Goal: Task Accomplishment & Management: Manage account settings

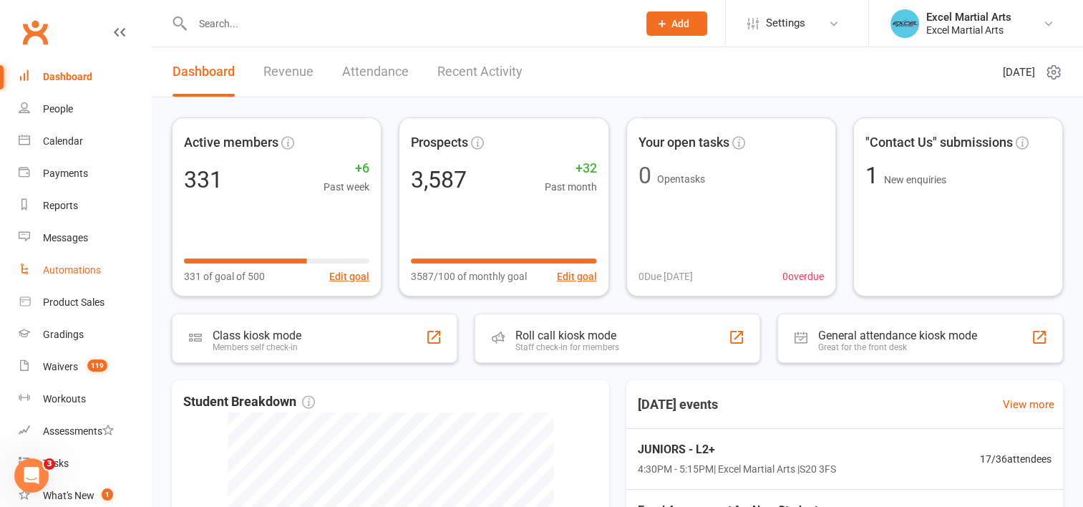
click at [85, 265] on div "Automations" at bounding box center [72, 269] width 58 height 11
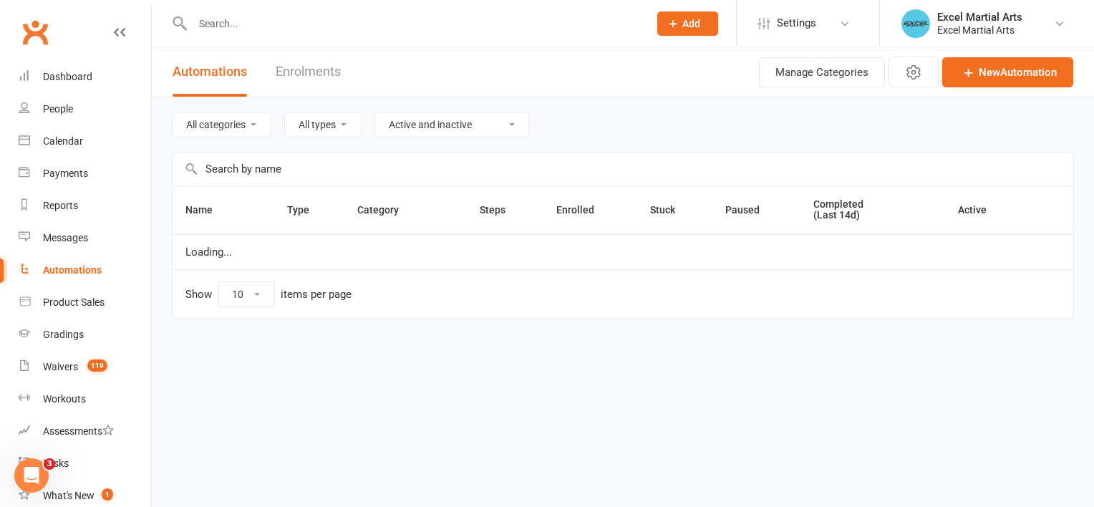
select select "100"
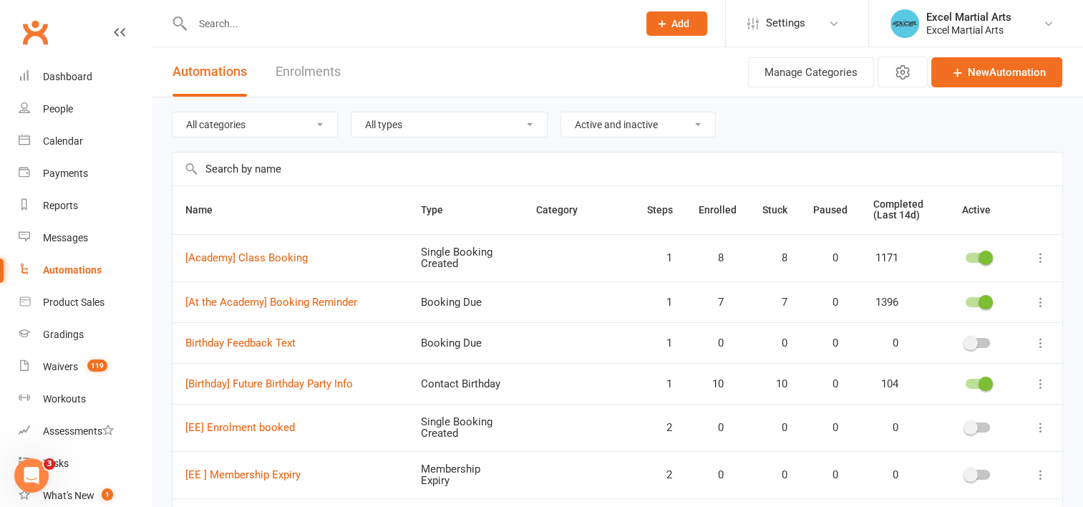
click at [278, 173] on input "text" at bounding box center [618, 169] width 890 height 33
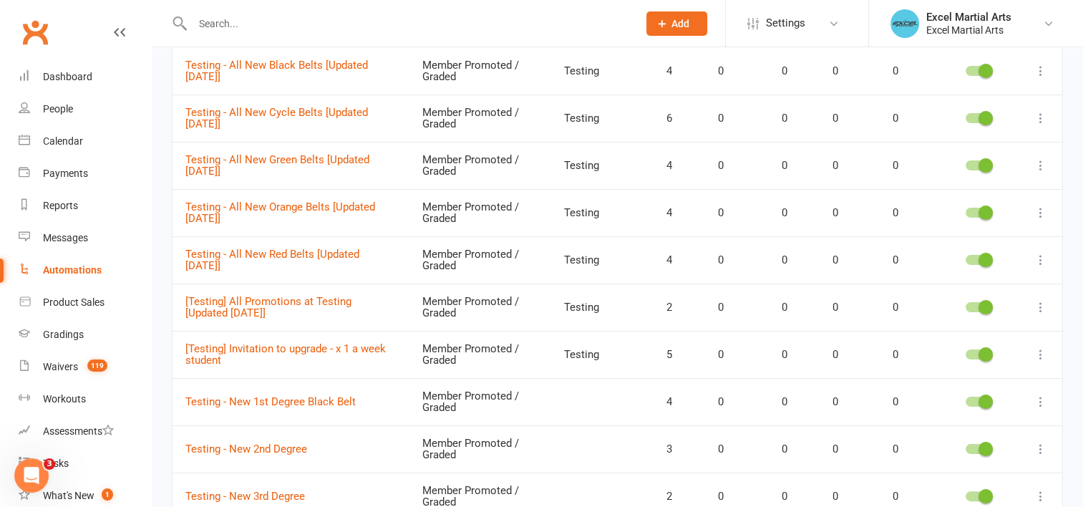
scroll to position [222, 0]
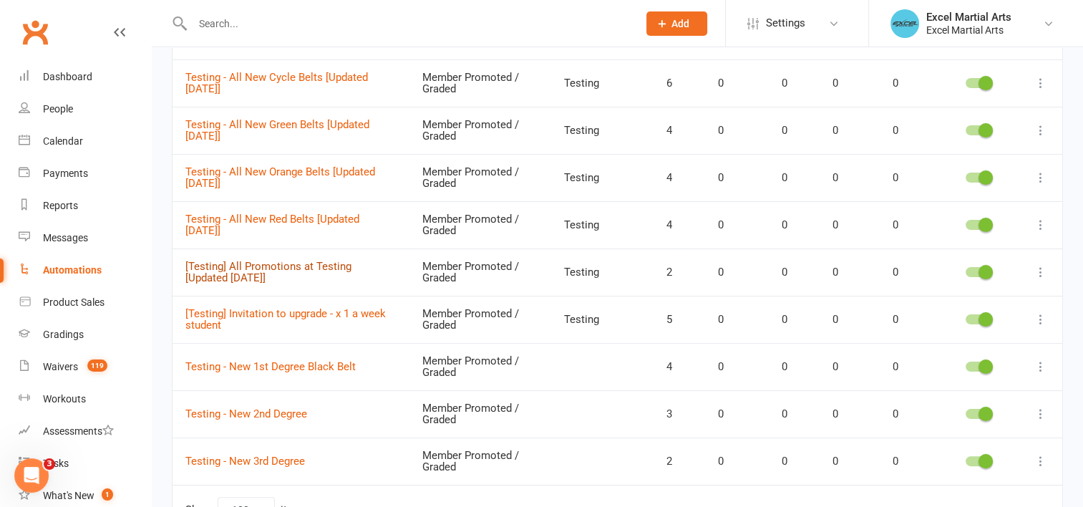
type input "testing"
click at [329, 266] on link "[Testing] All Promotions at Testing [Updated [DATE]]" at bounding box center [268, 272] width 166 height 25
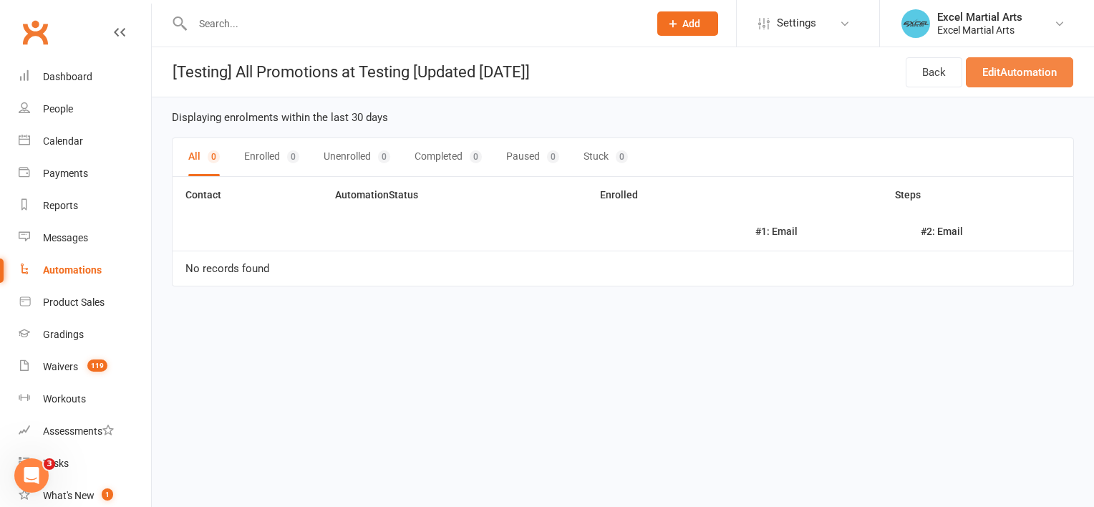
drag, startPoint x: 1012, startPoint y: 73, endPoint x: 1020, endPoint y: 95, distance: 22.9
click at [1012, 74] on link "Edit Automation" at bounding box center [1019, 72] width 107 height 30
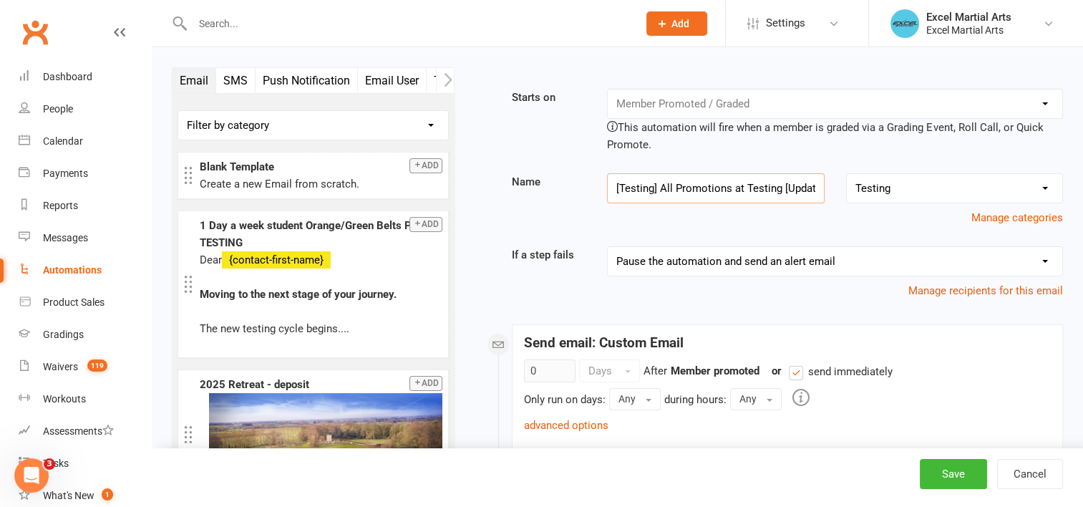
click at [803, 184] on input "[Testing] All Promotions at Testing [Updated [DATE]]" at bounding box center [715, 188] width 217 height 30
drag, startPoint x: 803, startPoint y: 184, endPoint x: 828, endPoint y: 185, distance: 25.1
click at [828, 185] on div "[Testing] All Promotions at Testing [Updated [DATE]]" at bounding box center [716, 188] width 238 height 30
click at [797, 188] on input "[Testing] All Promotions at Testing [Updated [DATE]]" at bounding box center [715, 188] width 217 height 30
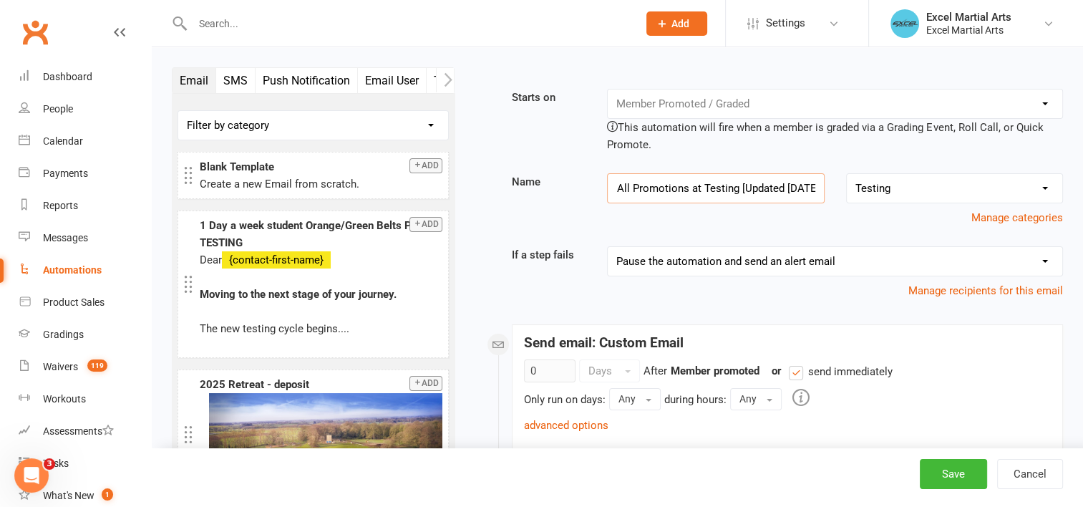
scroll to position [0, 52]
type input "[Testing] All Promotions at Testing [Updated [DATE]]"
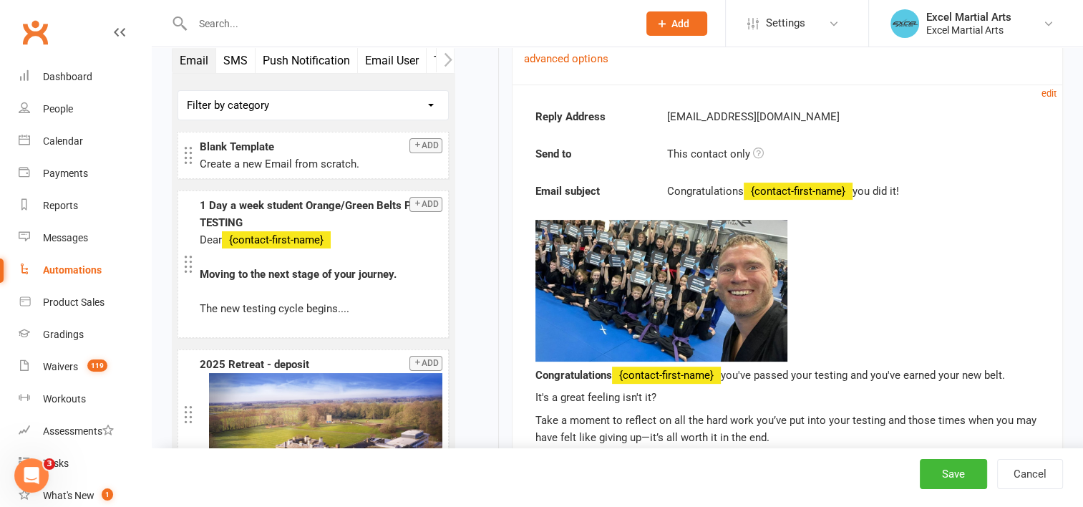
scroll to position [385, 0]
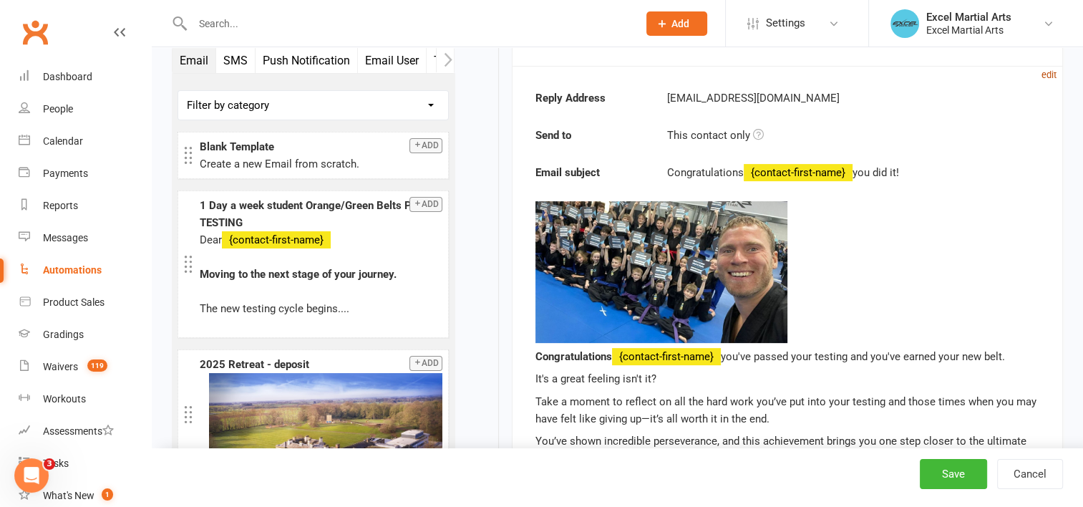
click at [1052, 72] on small "edit" at bounding box center [1049, 74] width 15 height 11
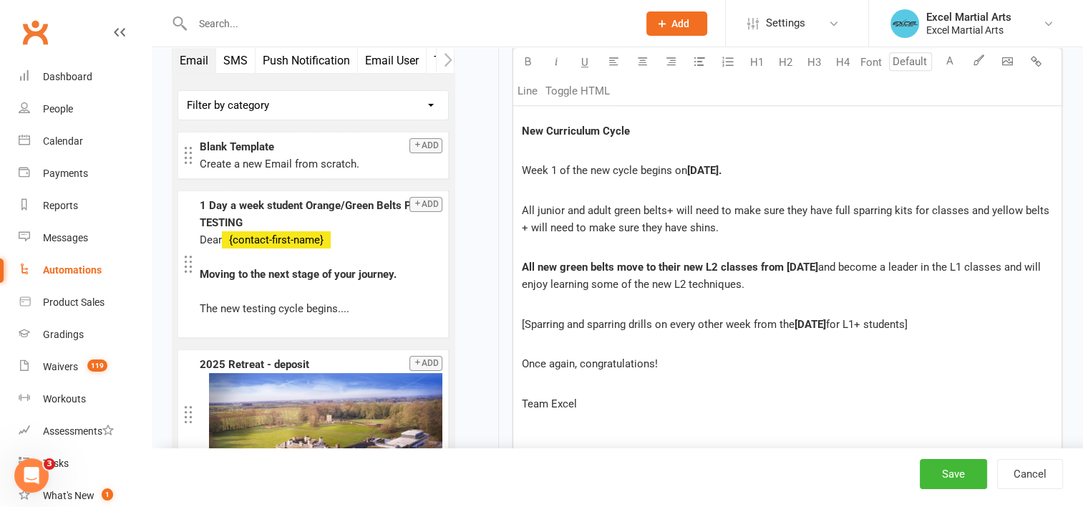
scroll to position [1094, 0]
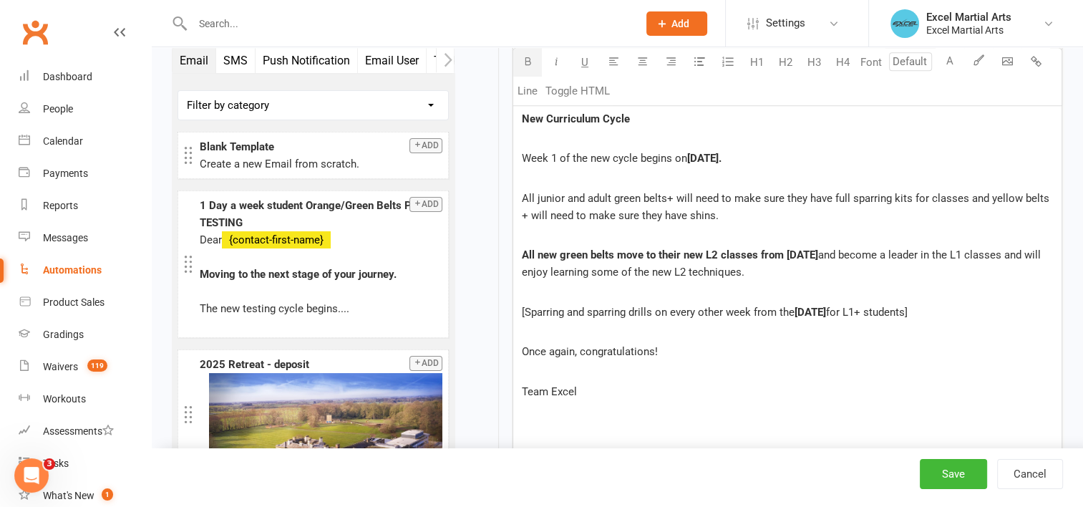
drag, startPoint x: 776, startPoint y: 155, endPoint x: 738, endPoint y: 158, distance: 38.8
click at [722, 158] on span "[DATE]." at bounding box center [704, 158] width 34 height 13
drag, startPoint x: 791, startPoint y: 154, endPoint x: 692, endPoint y: 155, distance: 98.8
click at [692, 155] on span "[DATE]." at bounding box center [704, 158] width 34 height 13
copy span "[DATE]"
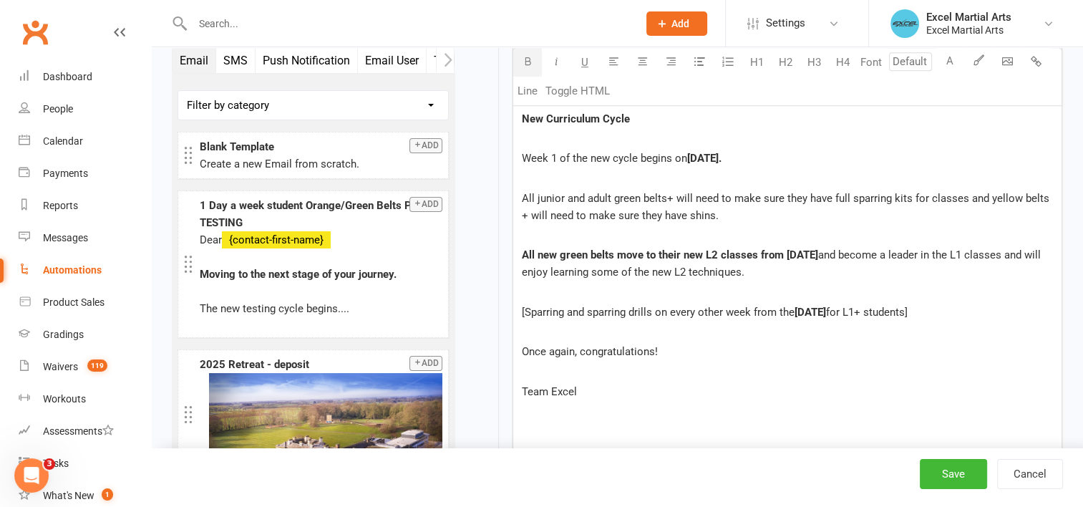
drag, startPoint x: 874, startPoint y: 254, endPoint x: 783, endPoint y: 246, distance: 91.2
click at [783, 248] on span "All new green belts move to their new L2 classes from [DATE]" at bounding box center [670, 254] width 296 height 13
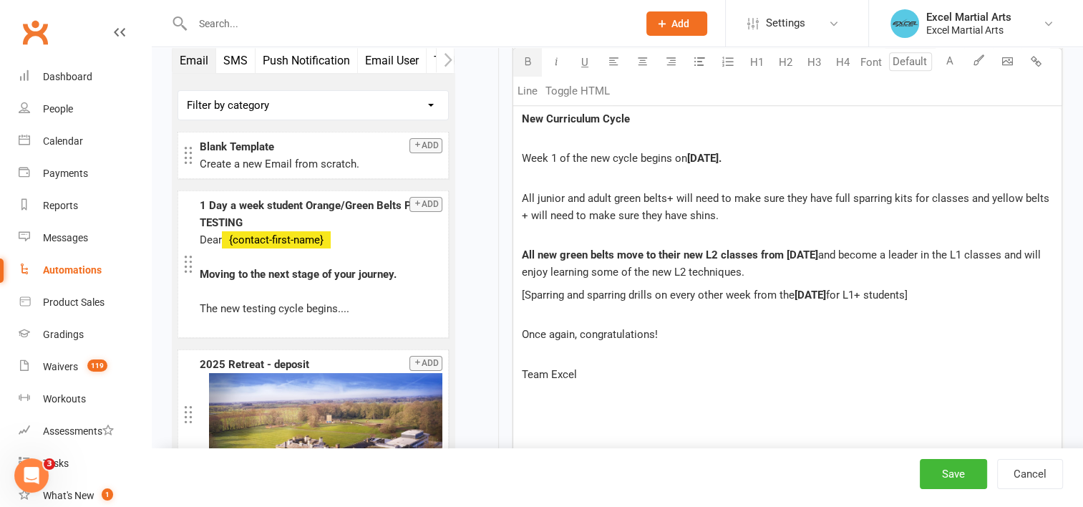
drag, startPoint x: 887, startPoint y: 307, endPoint x: 838, endPoint y: 307, distance: 48.7
click at [838, 307] on p "[Sparring and sparring drills on every other week from the [DATE] for L1+ stude…" at bounding box center [787, 303] width 531 height 34
click at [730, 343] on p "Once again, congratulations!" at bounding box center [787, 326] width 531 height 34
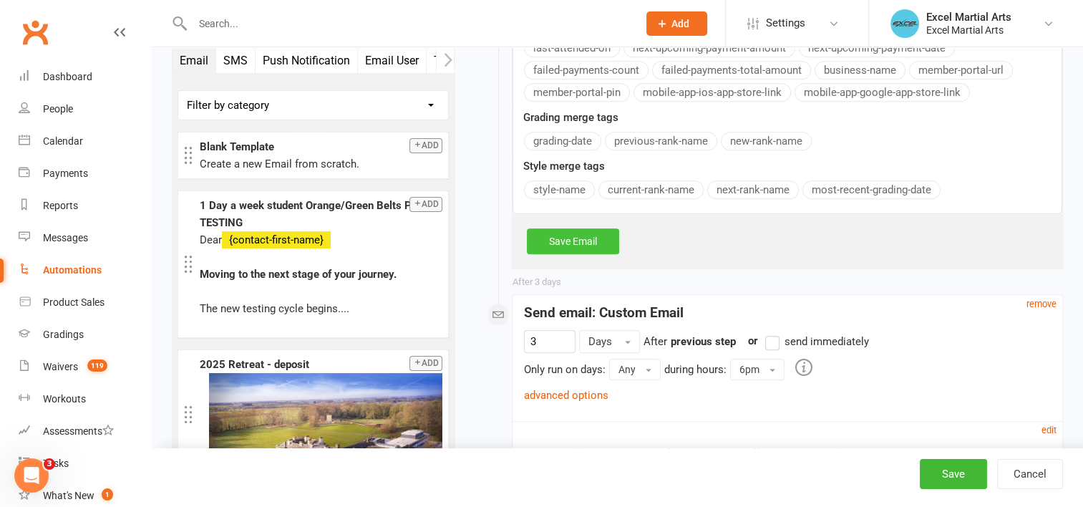
click at [604, 254] on link "Save Email" at bounding box center [573, 241] width 92 height 26
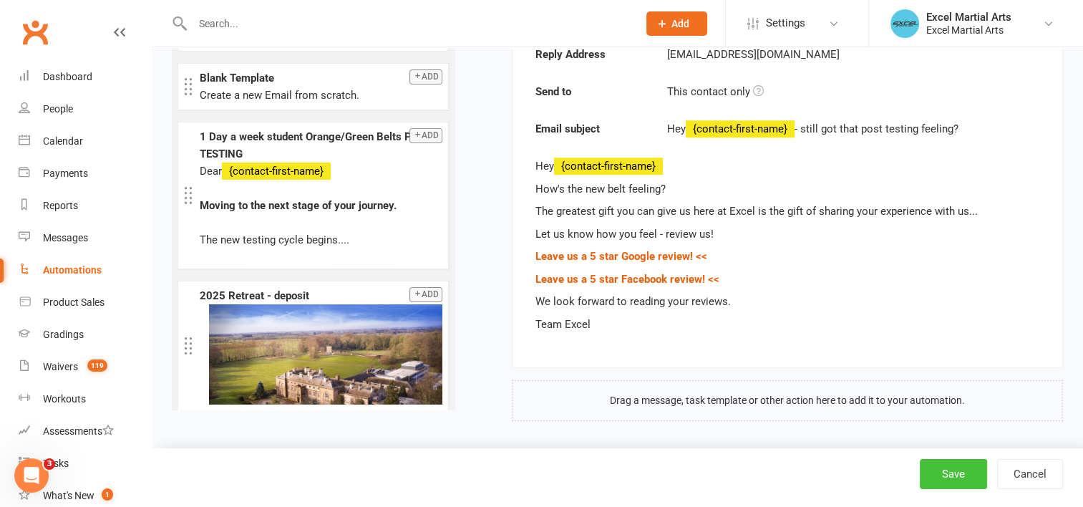
click at [948, 477] on button "Save" at bounding box center [953, 474] width 67 height 30
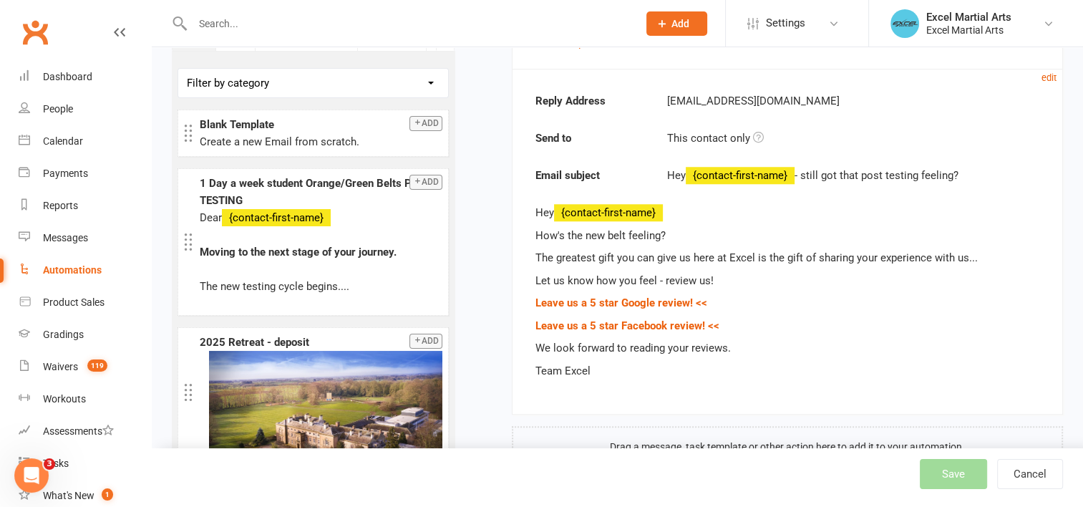
scroll to position [1330, 0]
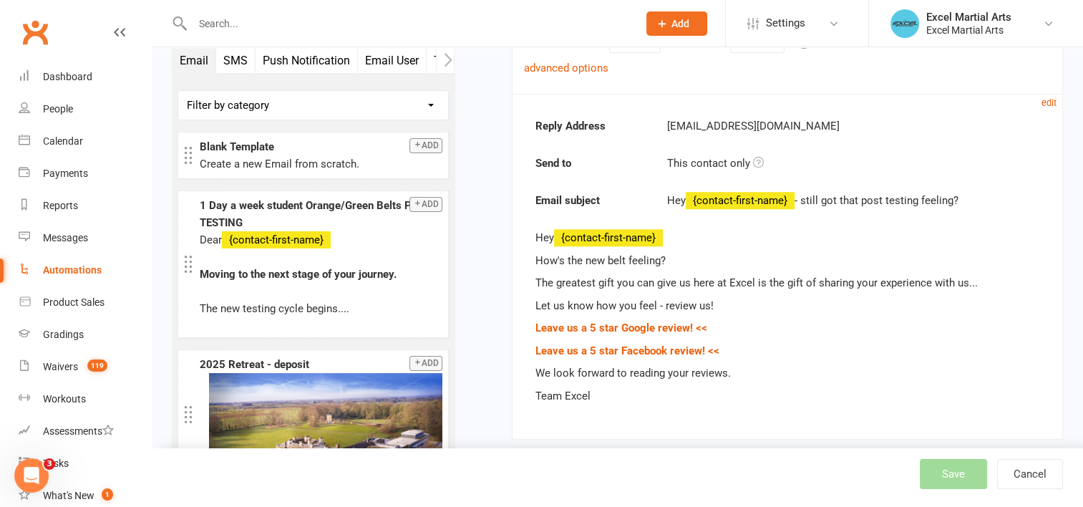
select select "100"
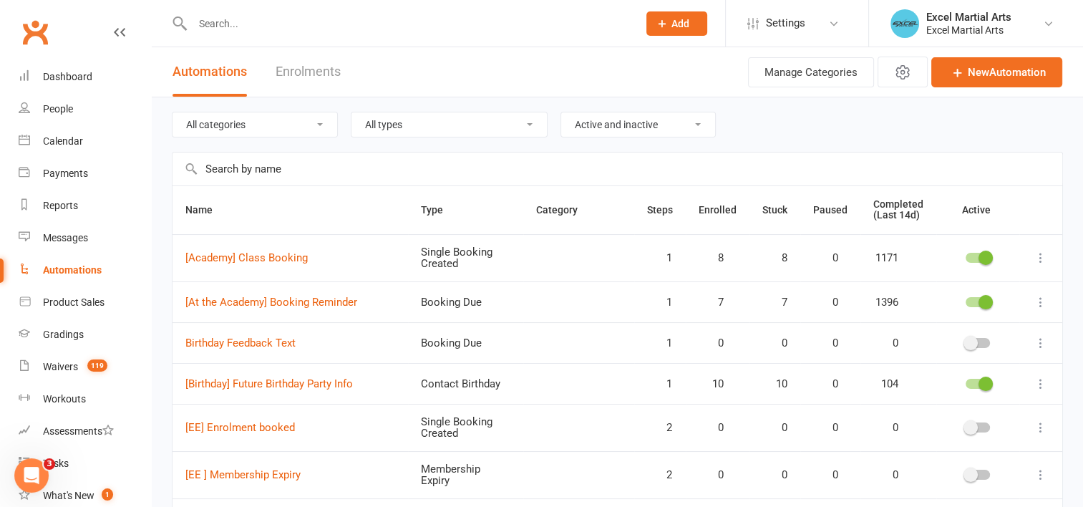
click at [296, 167] on input "text" at bounding box center [618, 169] width 890 height 33
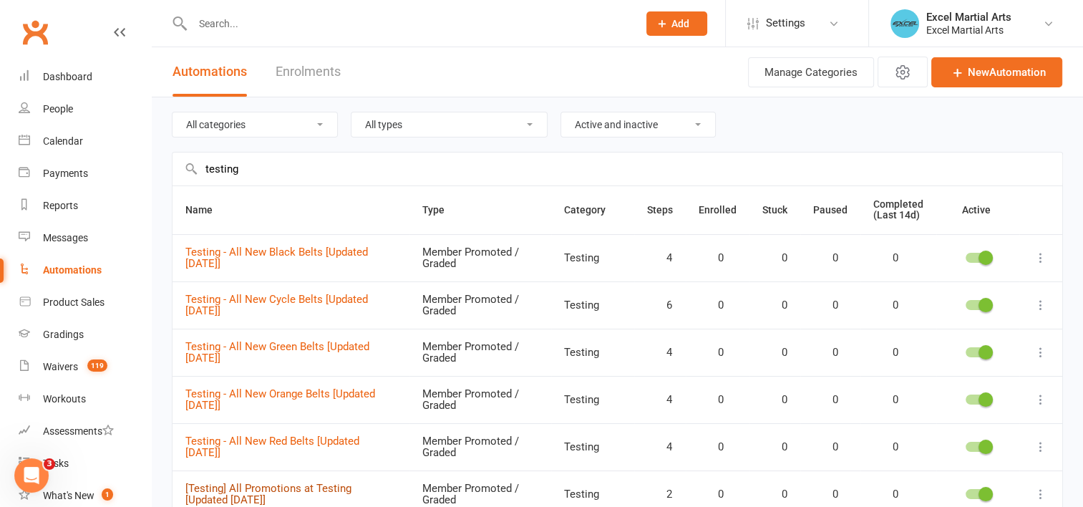
type input "testing"
click at [283, 484] on link "[Testing] All Promotions at Testing [Updated [DATE]]" at bounding box center [268, 494] width 166 height 25
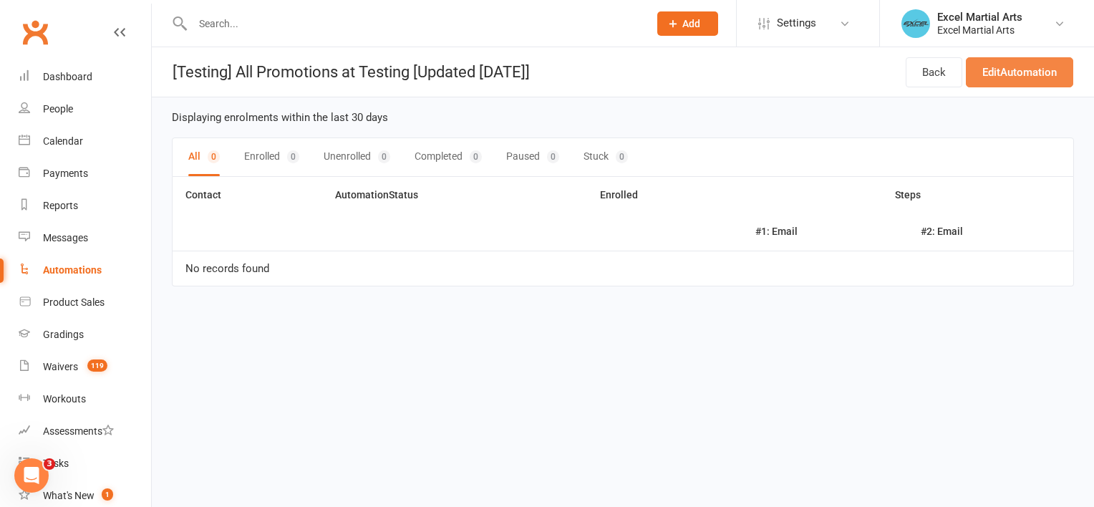
click at [1040, 74] on link "Edit Automation" at bounding box center [1019, 72] width 107 height 30
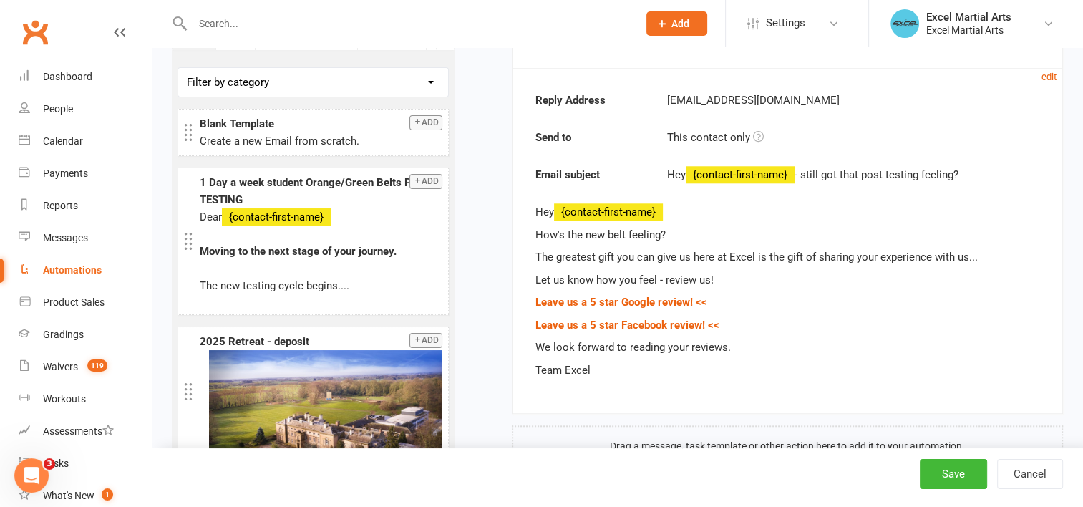
scroll to position [1361, 0]
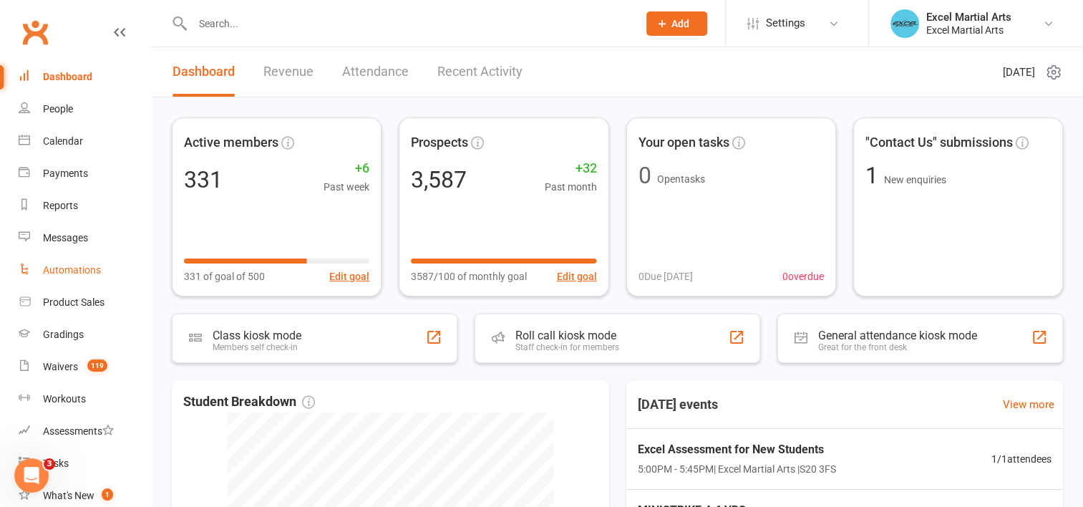
click at [77, 272] on div "Automations" at bounding box center [72, 269] width 58 height 11
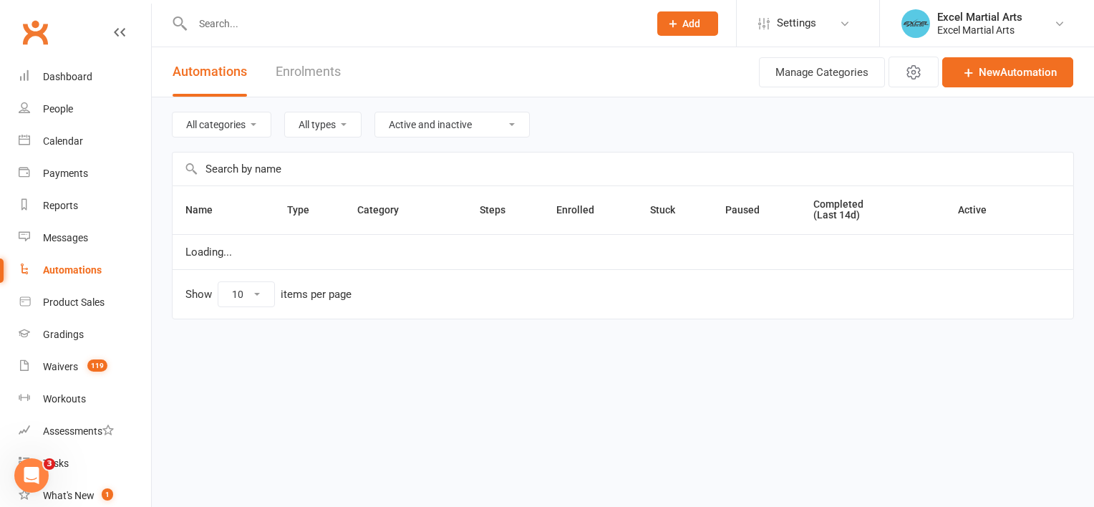
select select "100"
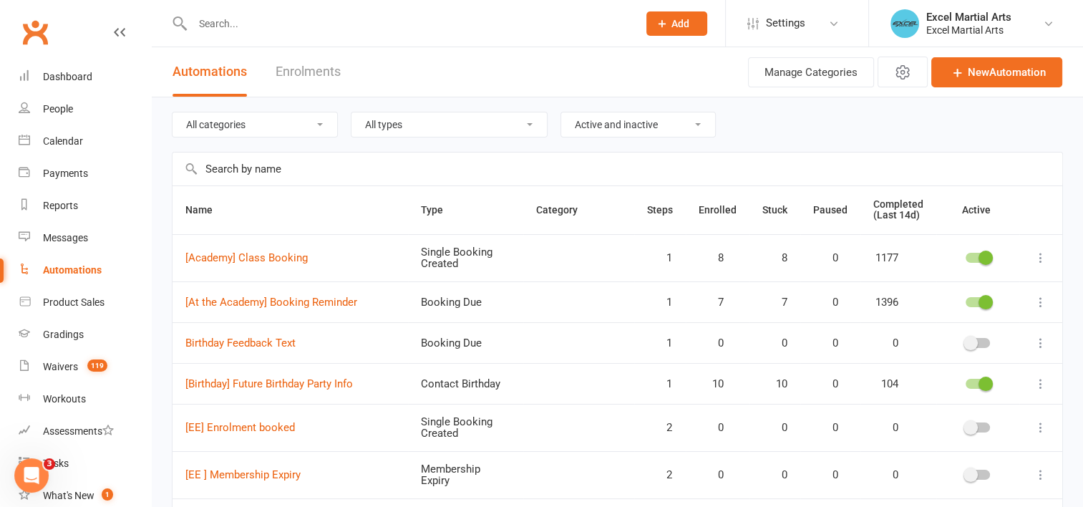
click at [269, 169] on input "text" at bounding box center [618, 169] width 890 height 33
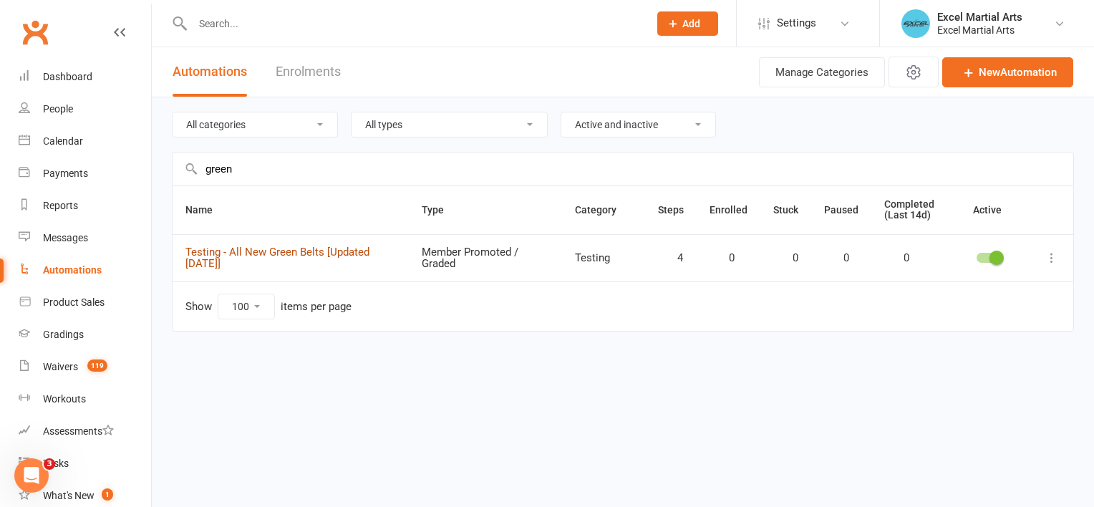
type input "green"
click at [370, 249] on link "Testing - All New Green Belts [Updated [DATE]]" at bounding box center [277, 258] width 184 height 25
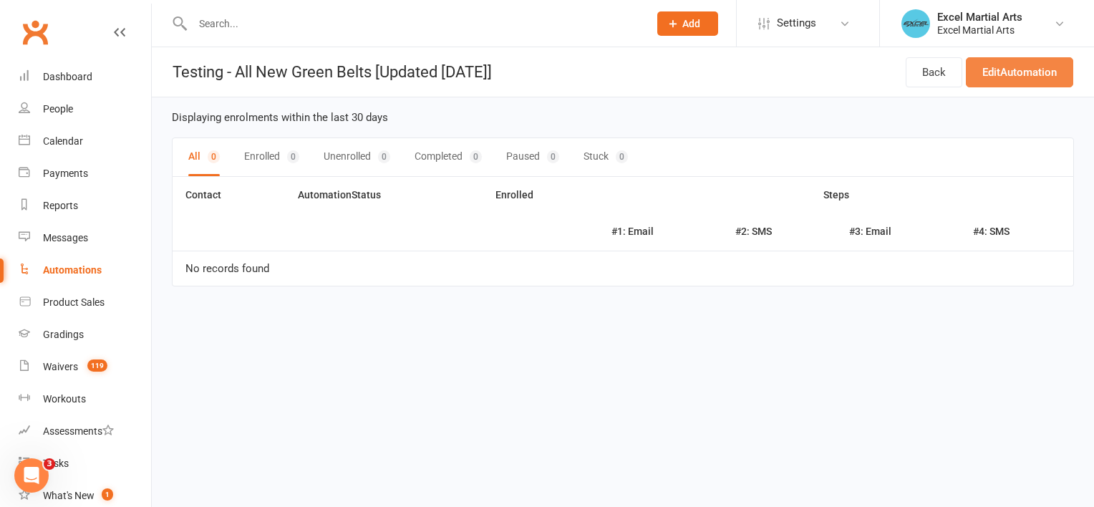
click at [1012, 69] on link "Edit Automation" at bounding box center [1019, 72] width 107 height 30
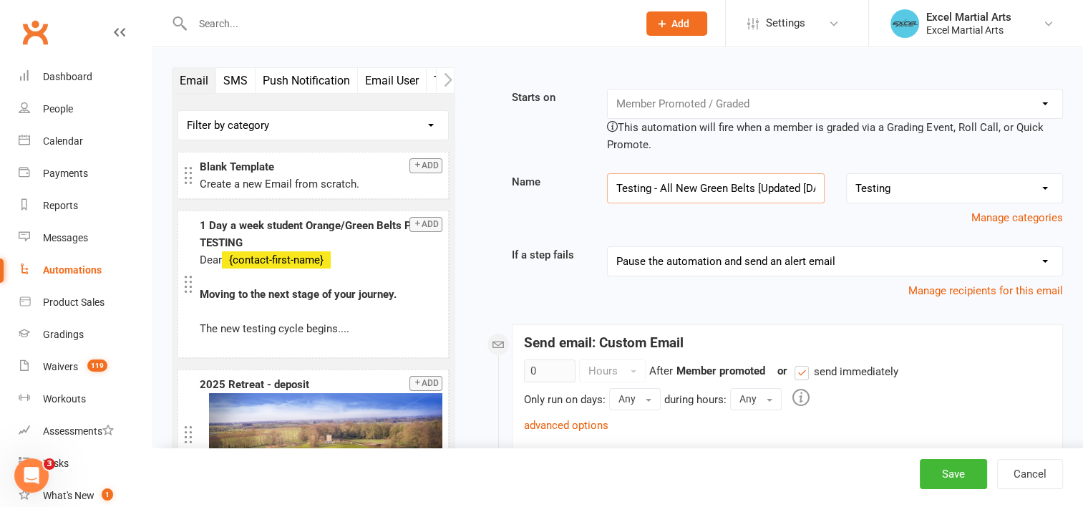
scroll to position [0, 28]
click at [798, 190] on input "Testing - All New Green Belts [Updated [DATE]]" at bounding box center [715, 188] width 217 height 30
type input "Testing - All New Green Belts [Updated October 25]"
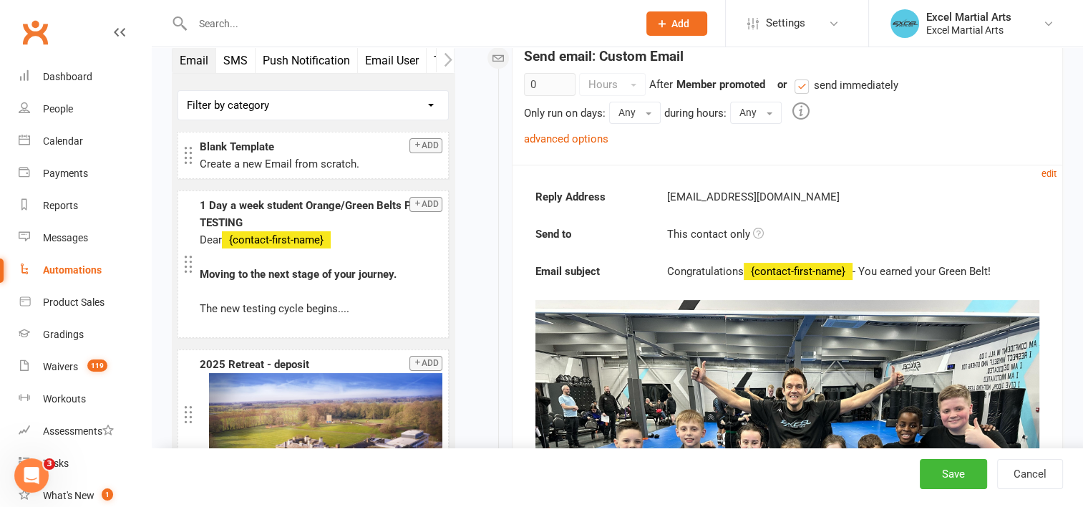
scroll to position [301, 0]
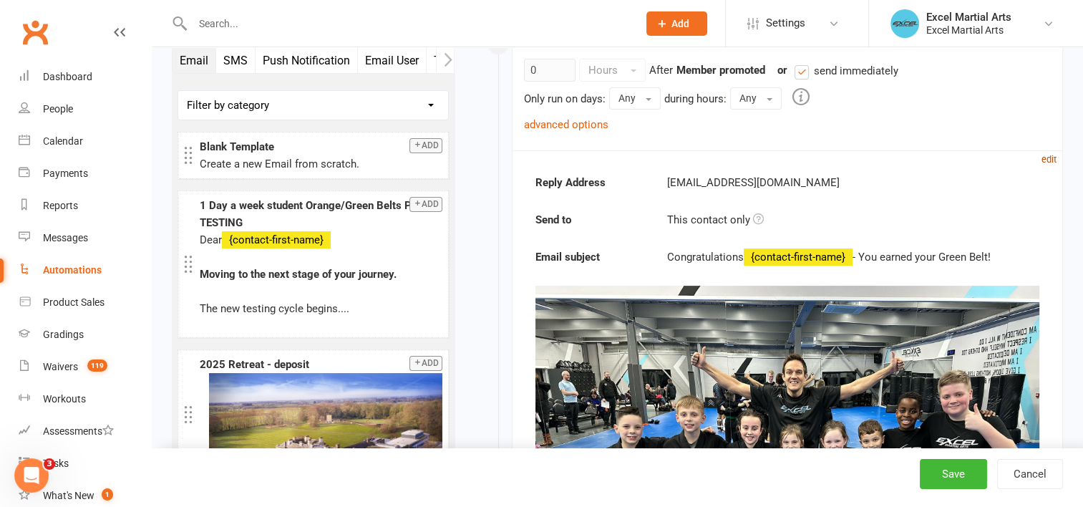
click at [1048, 155] on small "edit" at bounding box center [1049, 159] width 15 height 11
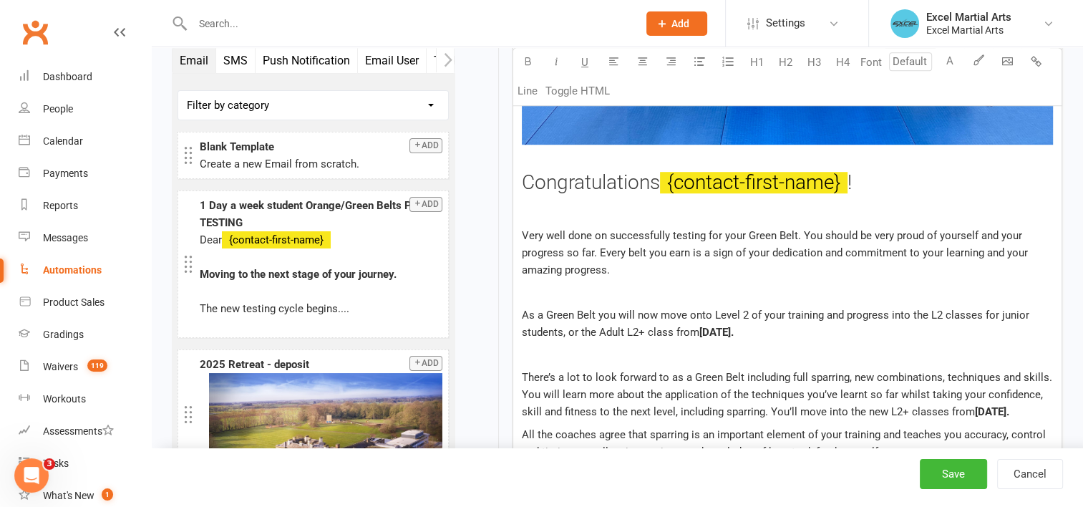
scroll to position [1020, 0]
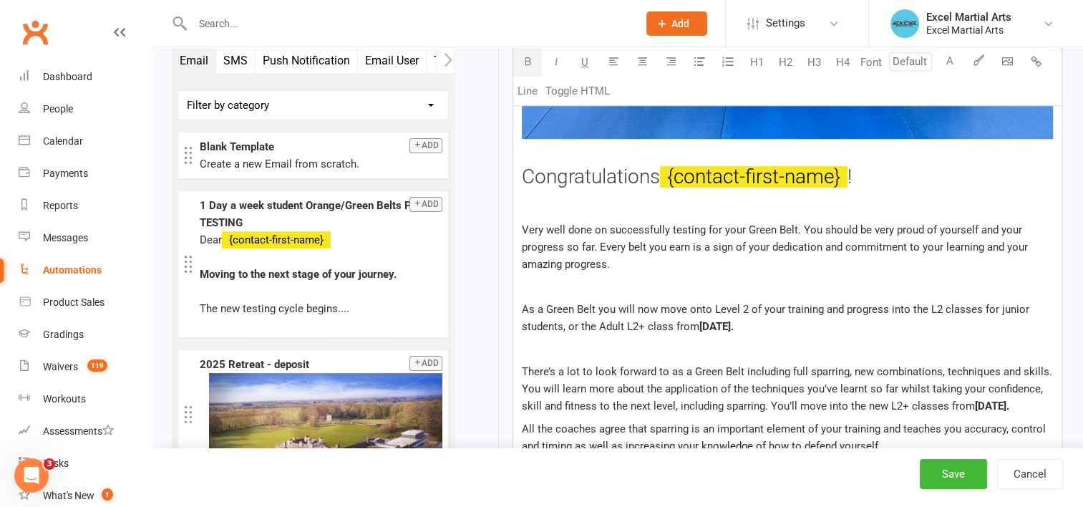
drag, startPoint x: 789, startPoint y: 324, endPoint x: 749, endPoint y: 326, distance: 40.2
click at [734, 326] on span "[DATE]." at bounding box center [717, 326] width 34 height 13
drag, startPoint x: 802, startPoint y: 323, endPoint x: 701, endPoint y: 324, distance: 101.0
click at [701, 324] on span "[DATE]." at bounding box center [717, 326] width 34 height 13
copy span "[DATE]"
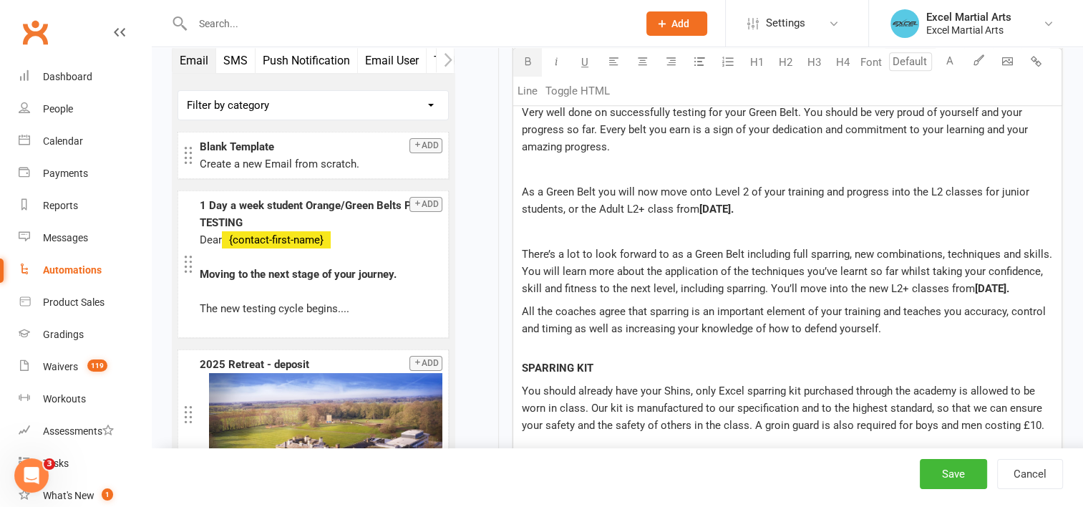
scroll to position [1163, 0]
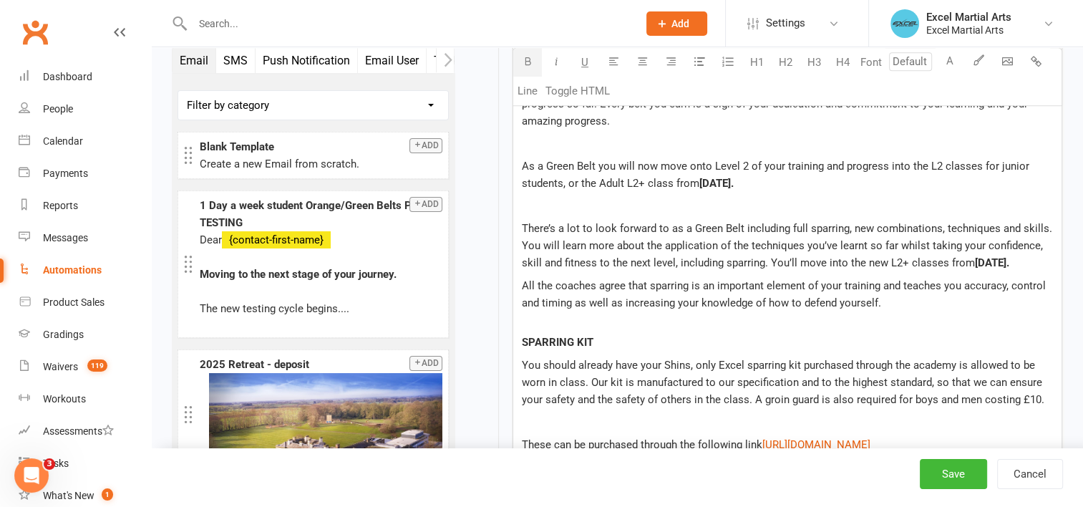
drag, startPoint x: 544, startPoint y: 275, endPoint x: 974, endPoint y: 261, distance: 429.9
click at [975, 261] on span "[DATE]." at bounding box center [992, 262] width 34 height 13
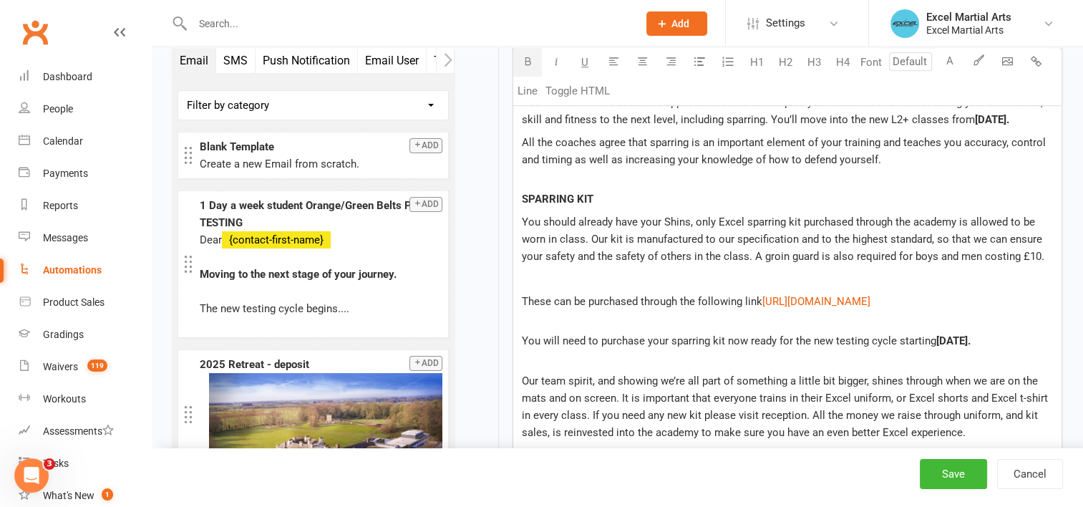
scroll to position [1378, 0]
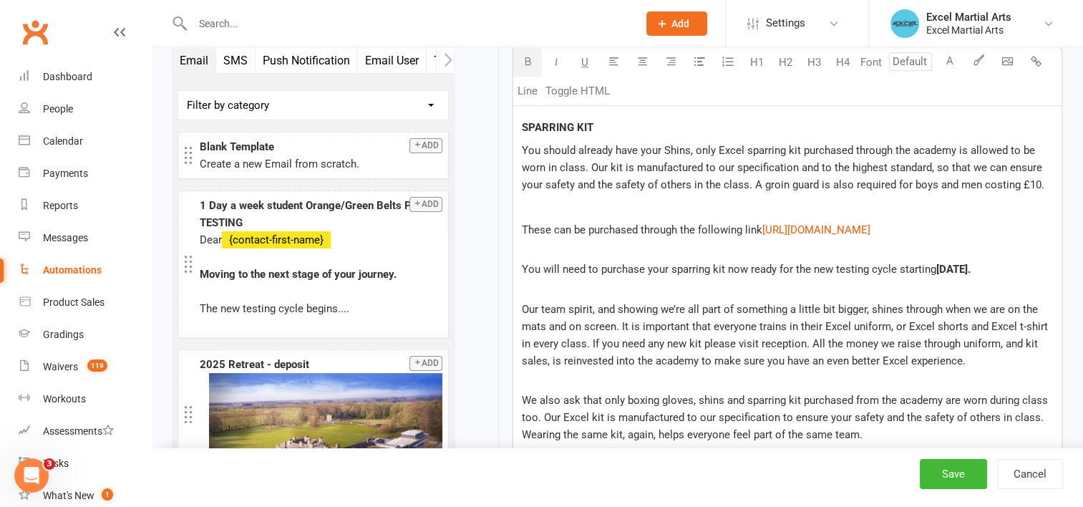
drag, startPoint x: 1025, startPoint y: 282, endPoint x: 937, endPoint y: 285, distance: 88.8
click at [937, 276] on span "[DATE]." at bounding box center [954, 269] width 34 height 13
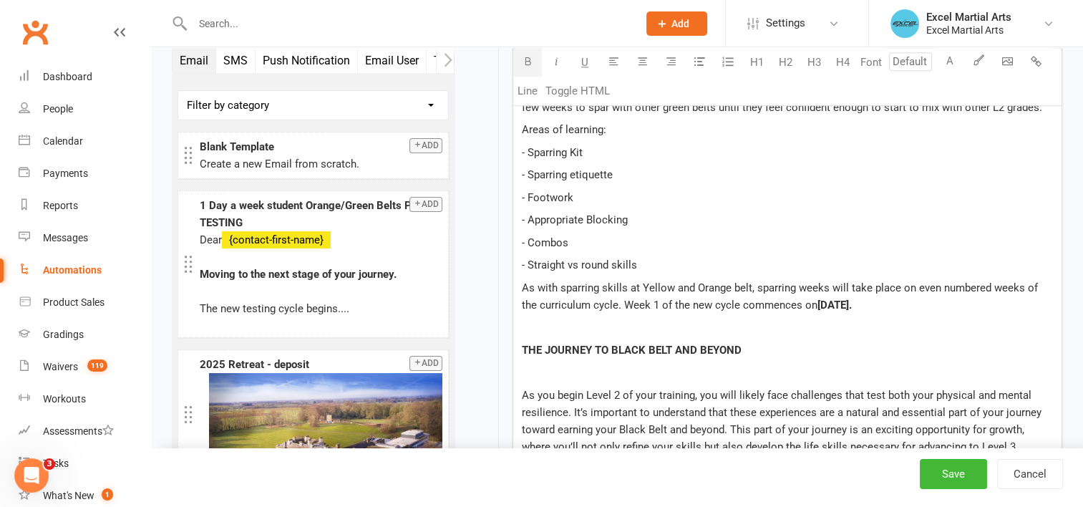
scroll to position [1879, 0]
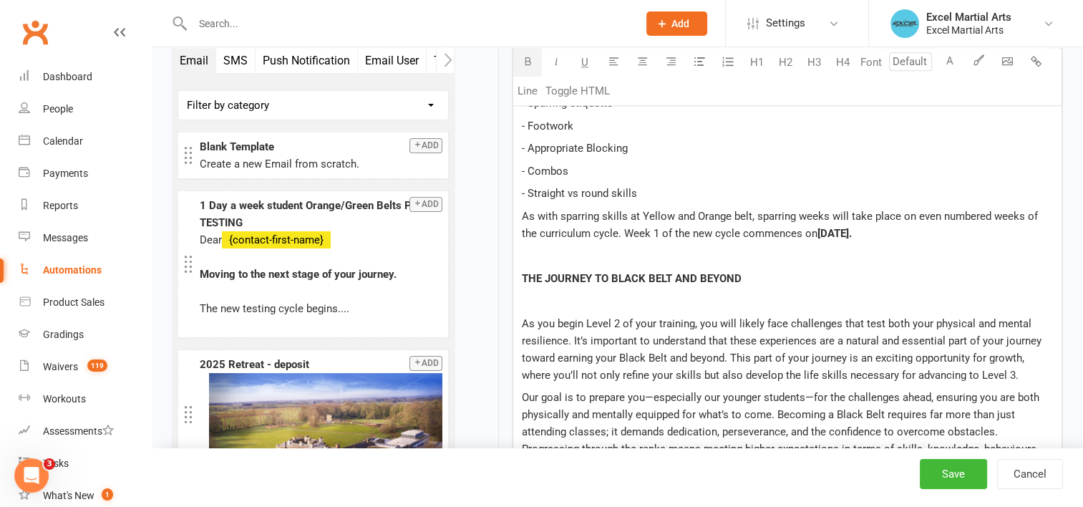
drag, startPoint x: 888, startPoint y: 248, endPoint x: 799, endPoint y: 247, distance: 88.8
click at [818, 240] on span "[DATE]." at bounding box center [835, 233] width 34 height 13
click at [816, 287] on p "THE JOURNEY TO BLACK BELT AND BEYOND" at bounding box center [787, 278] width 531 height 17
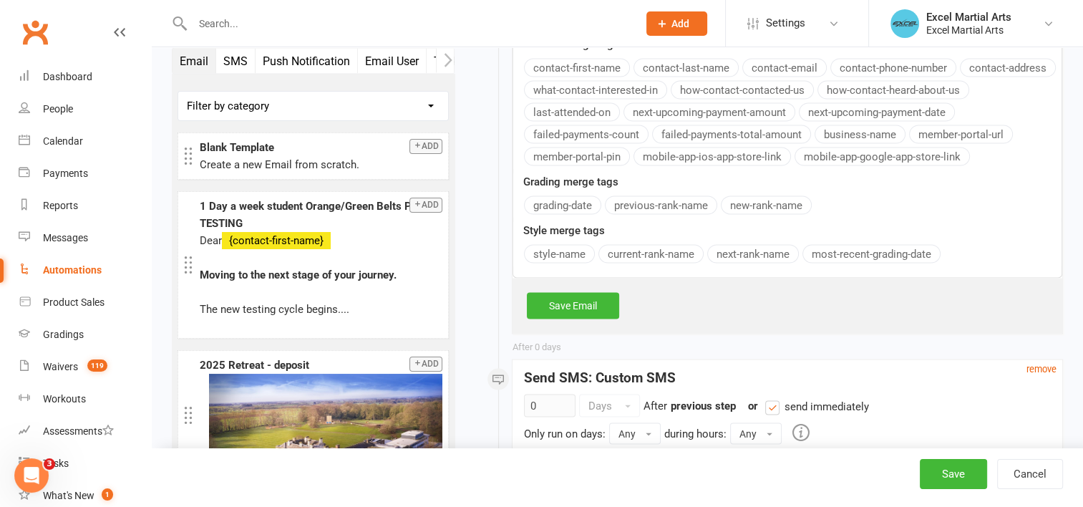
scroll to position [2738, 0]
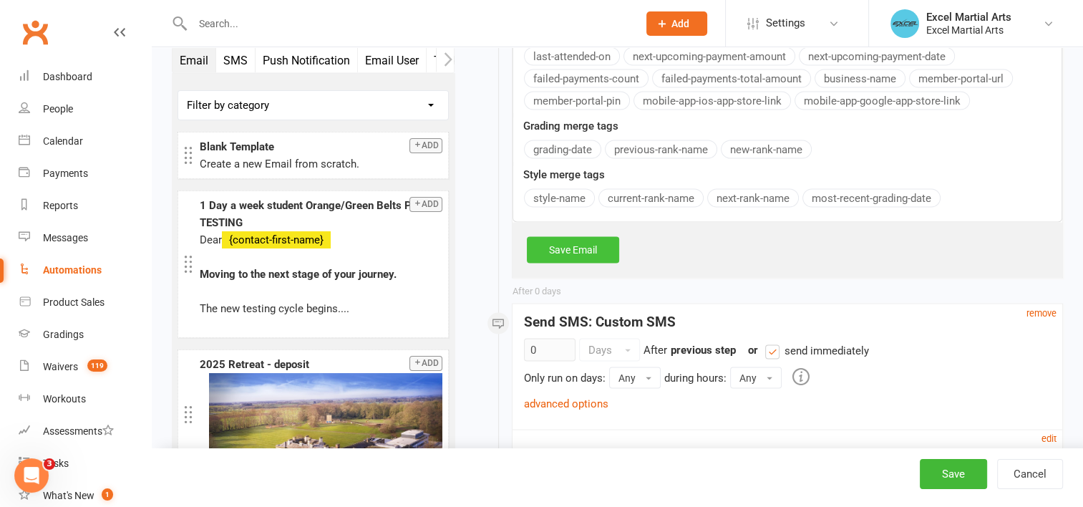
click at [586, 263] on link "Save Email" at bounding box center [573, 250] width 92 height 26
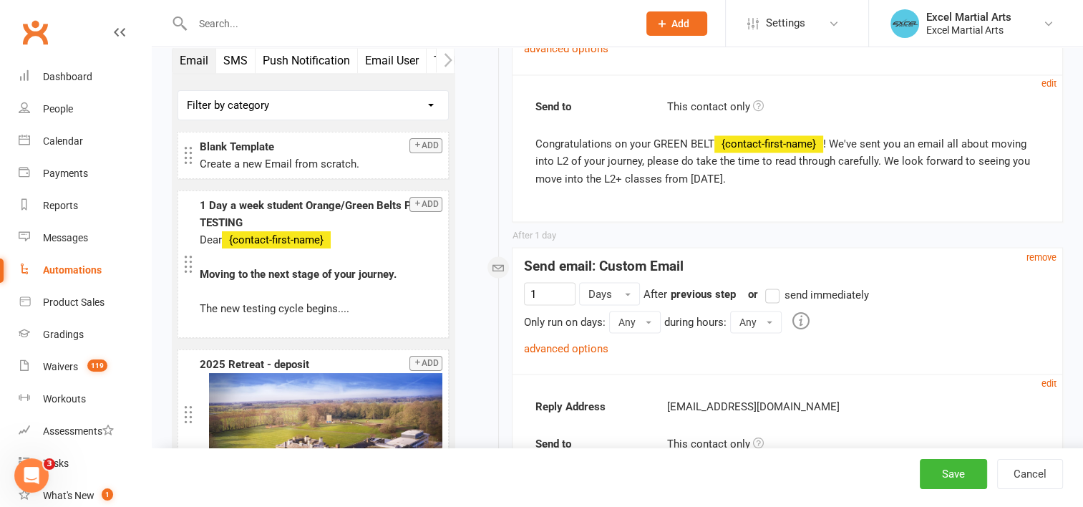
scroll to position [2446, 0]
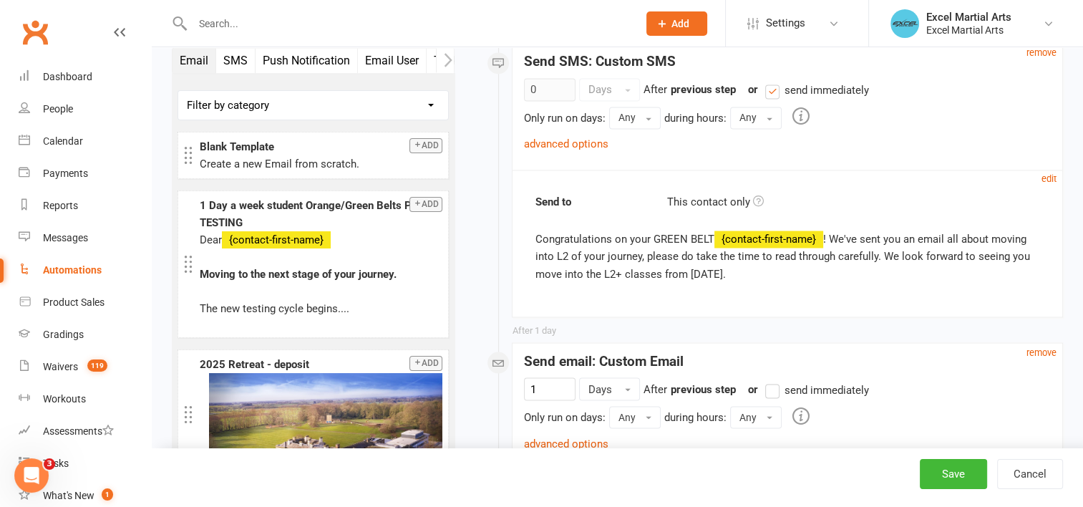
click at [1048, 184] on small "edit" at bounding box center [1049, 178] width 15 height 11
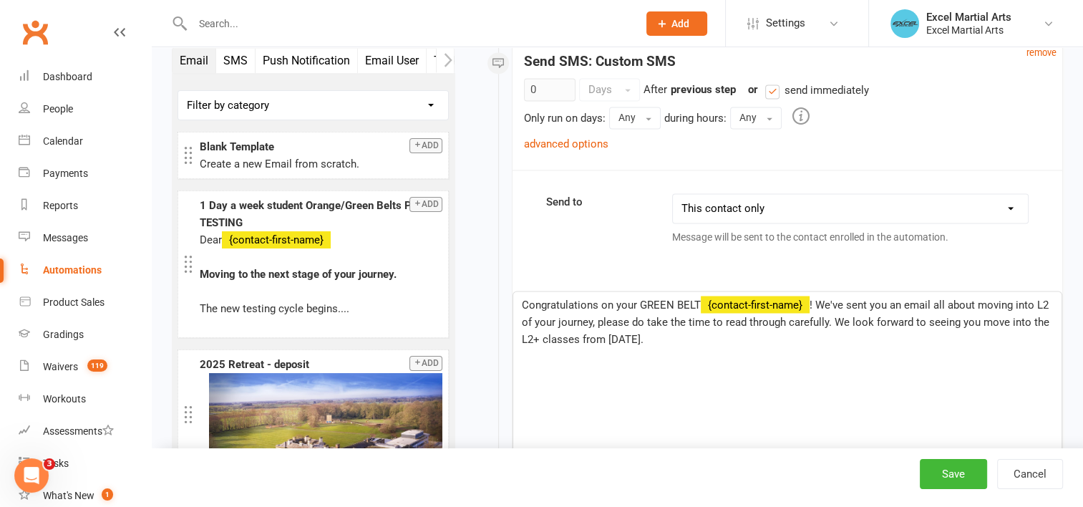
drag, startPoint x: 713, startPoint y: 352, endPoint x: 609, endPoint y: 352, distance: 103.8
click at [609, 345] on span "! We've sent you an email all about moving into L2 of your journey, please do t…" at bounding box center [787, 321] width 531 height 47
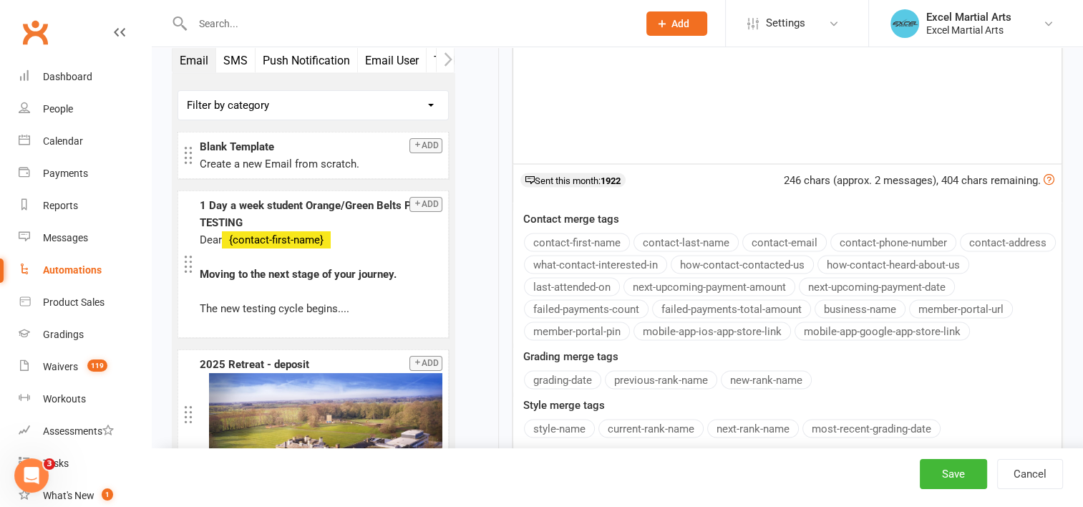
scroll to position [2875, 0]
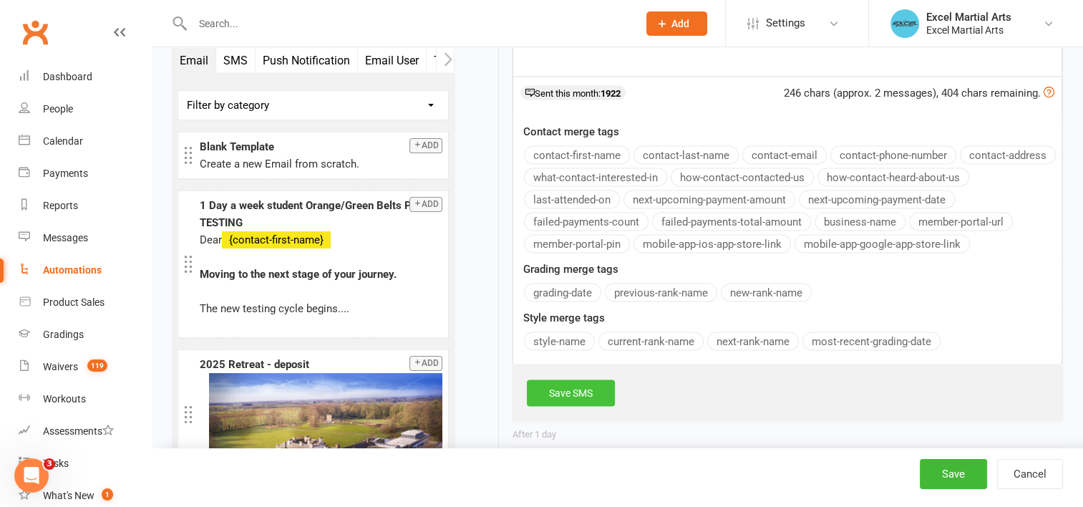
click at [586, 406] on link "Save SMS" at bounding box center [571, 393] width 88 height 26
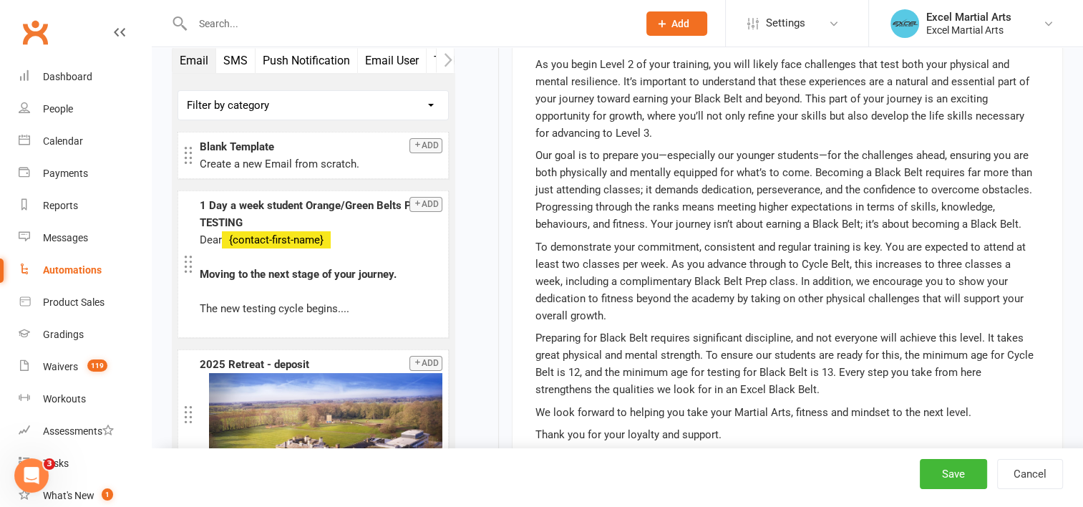
scroll to position [2016, 0]
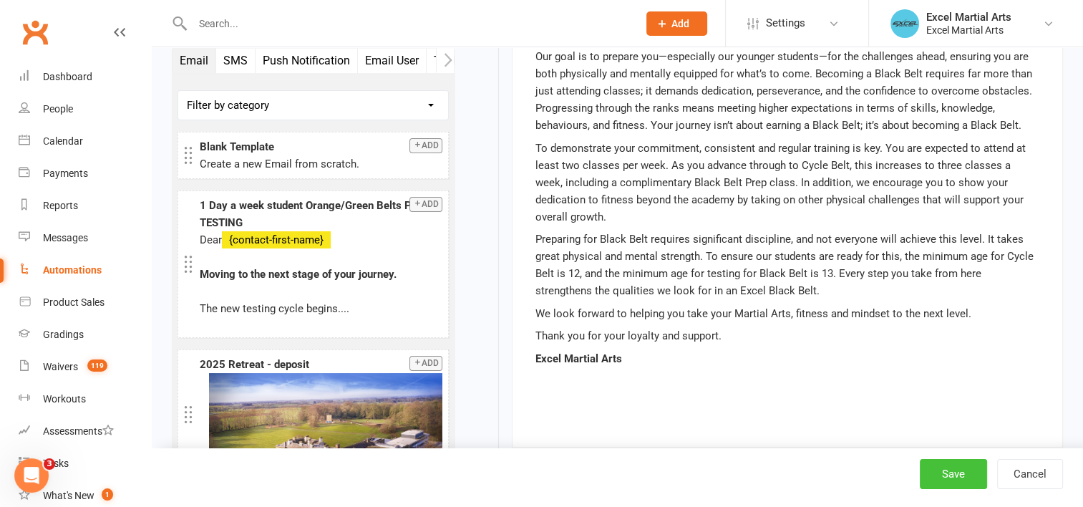
click at [972, 473] on button "Save" at bounding box center [953, 474] width 67 height 30
select select "100"
